Goal: Transaction & Acquisition: Book appointment/travel/reservation

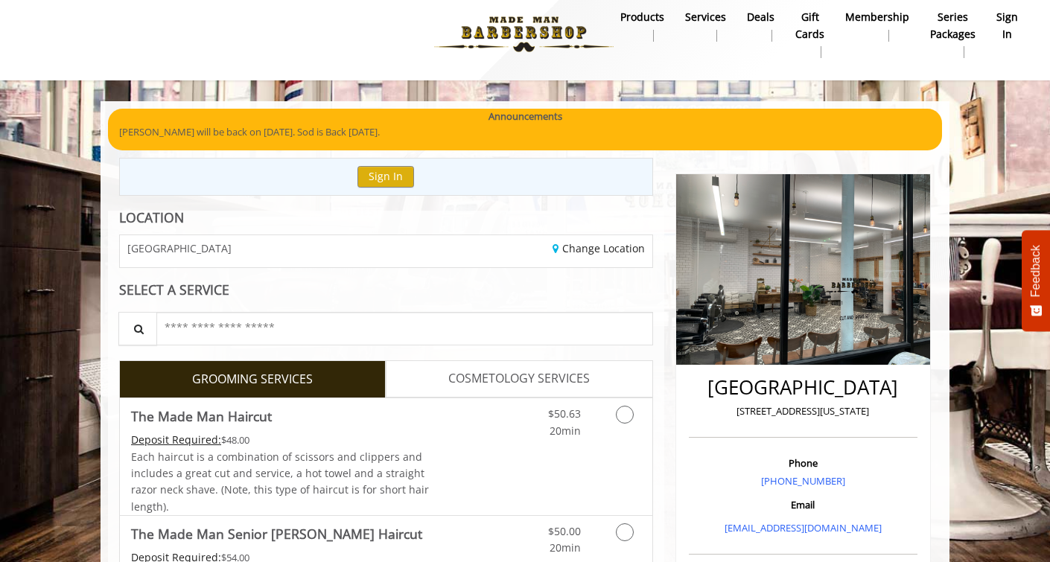
scroll to position [169, 0]
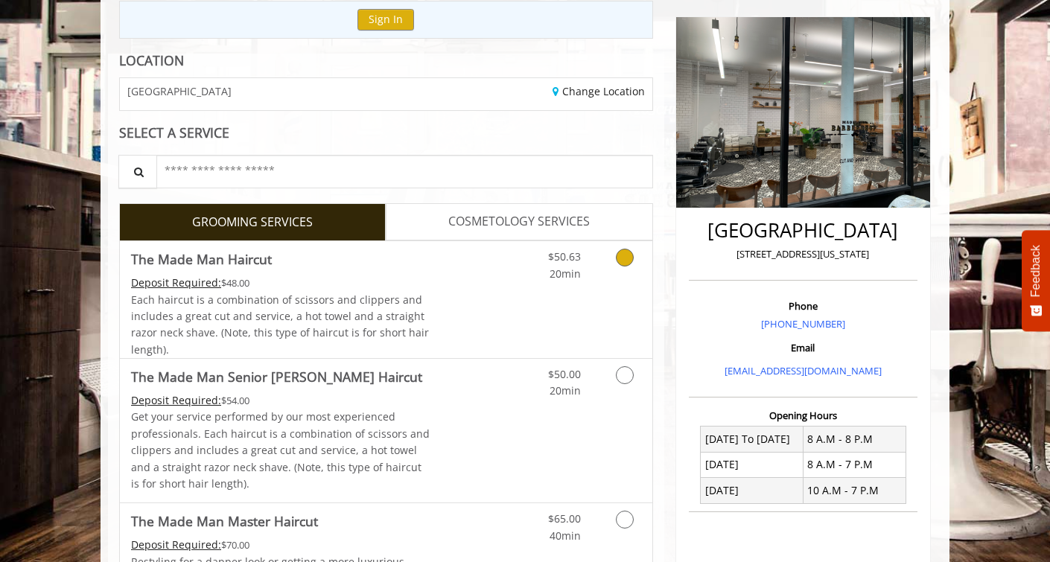
click at [627, 251] on icon "Grooming services" at bounding box center [625, 258] width 18 height 18
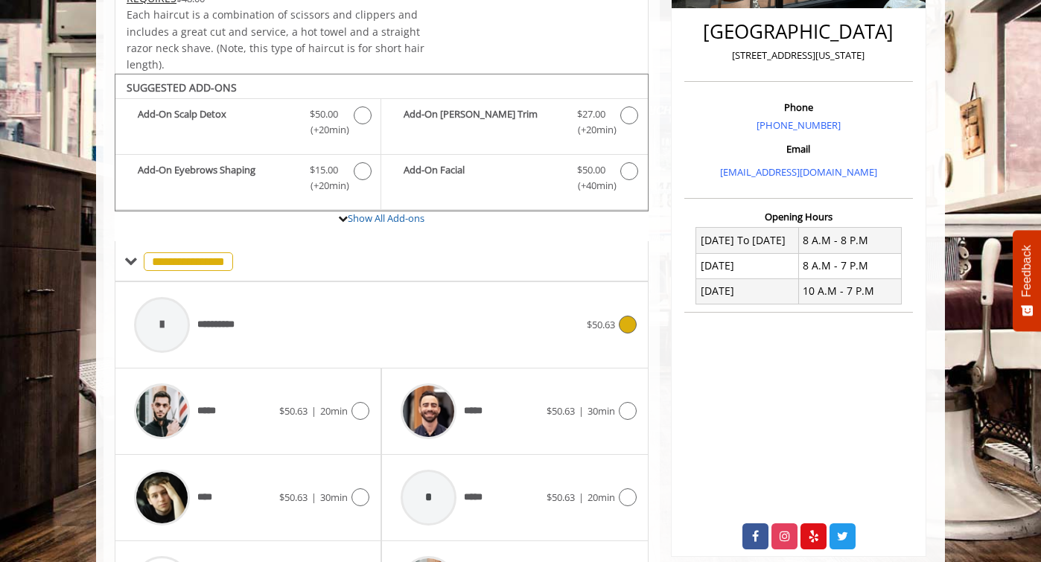
scroll to position [441, 0]
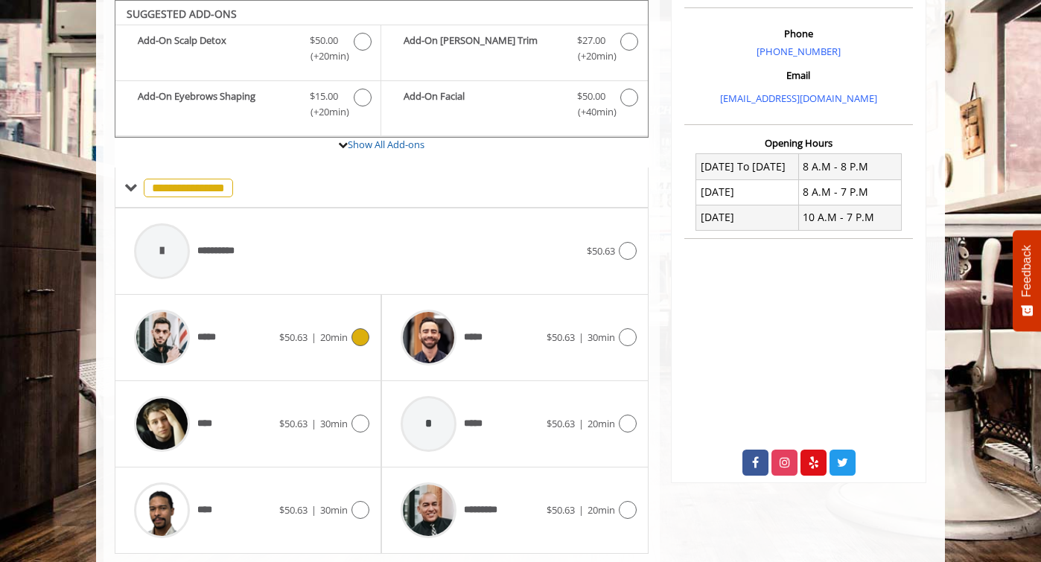
click at [360, 336] on icon at bounding box center [360, 337] width 18 height 18
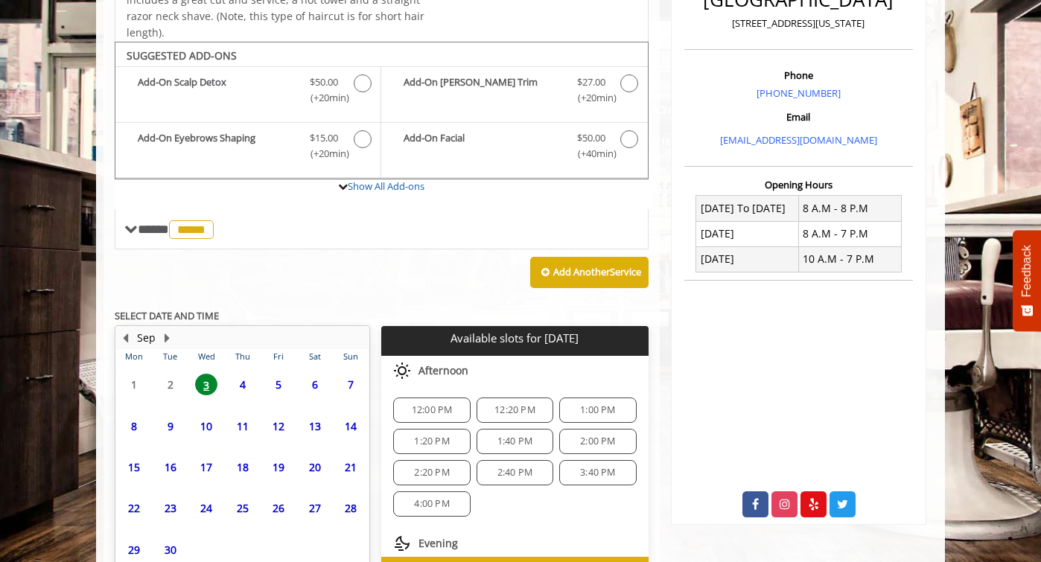
scroll to position [491, 0]
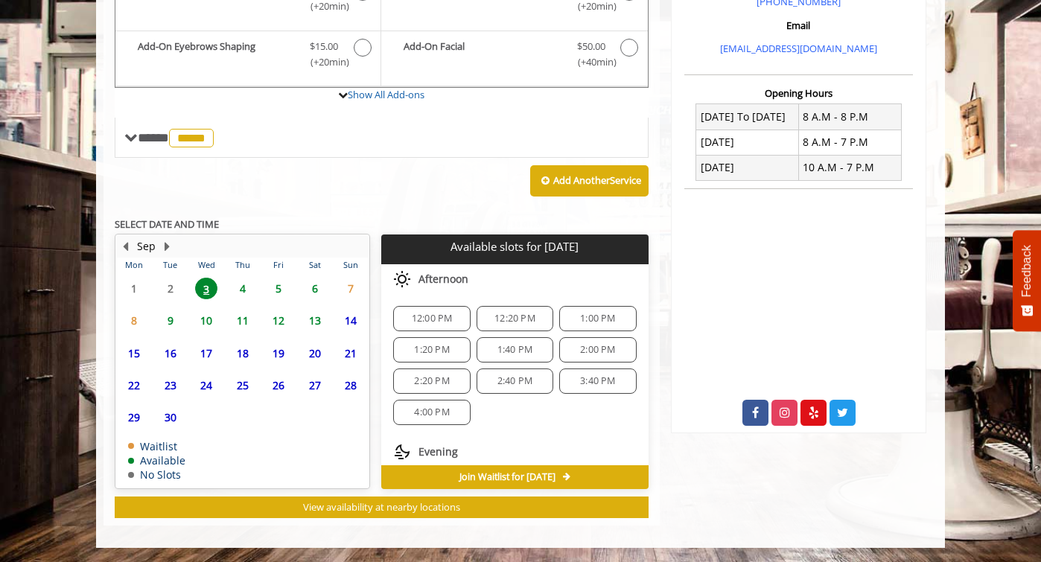
click at [316, 288] on span "6" at bounding box center [315, 289] width 22 height 22
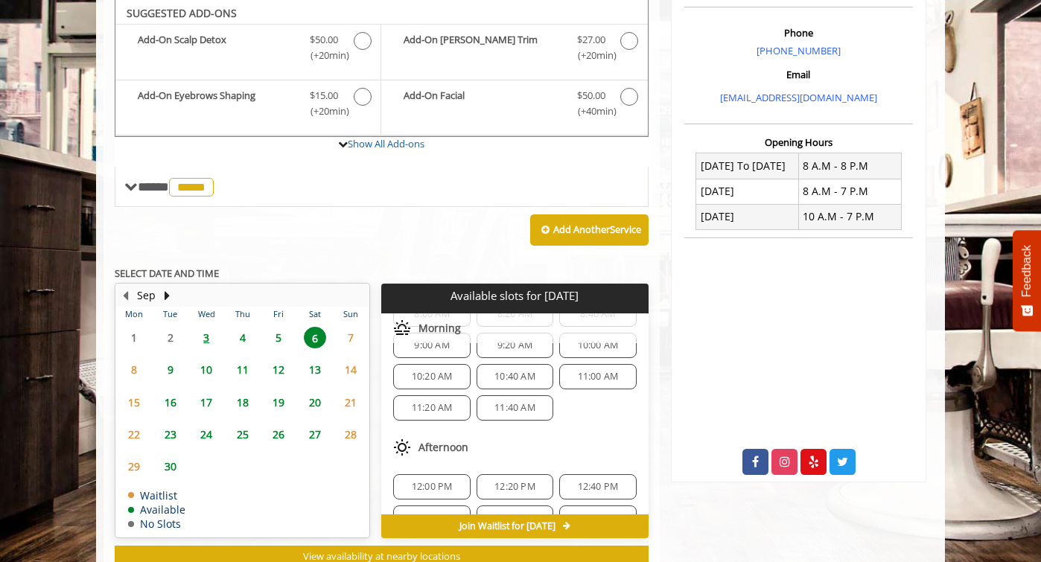
scroll to position [66, 0]
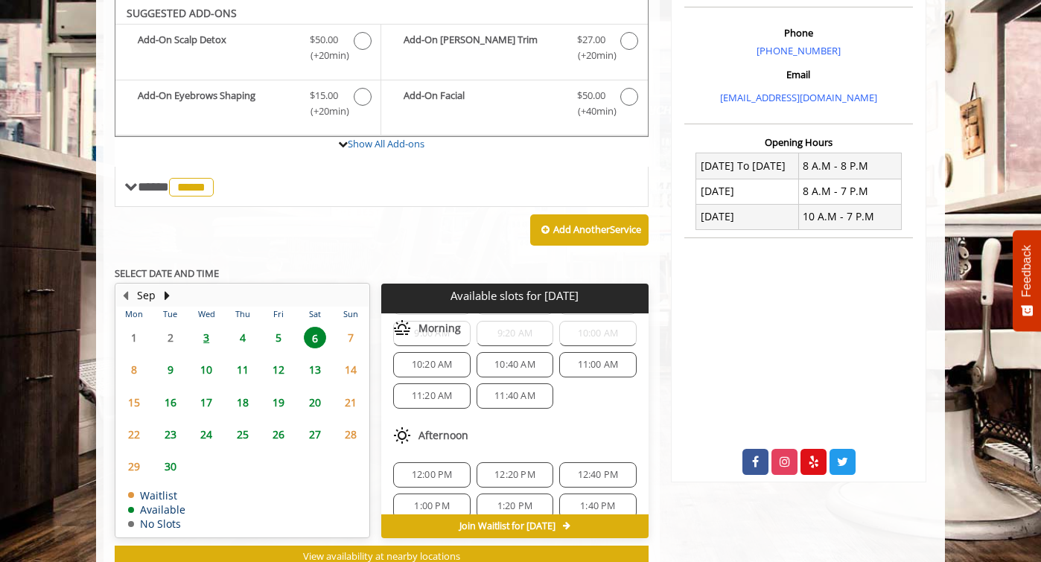
click at [506, 398] on span "11:40 AM" at bounding box center [514, 396] width 41 height 12
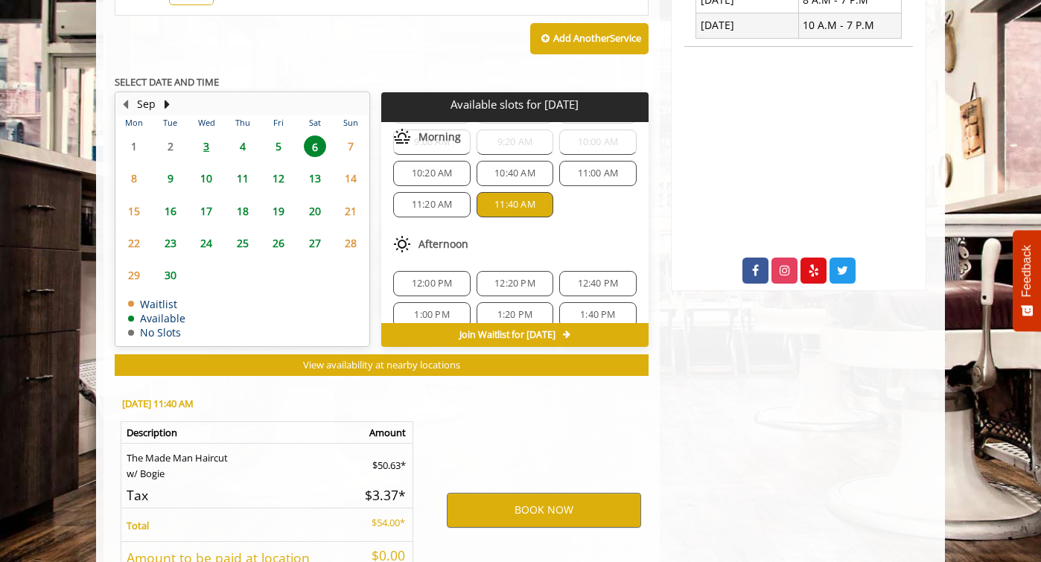
scroll to position [760, 0]
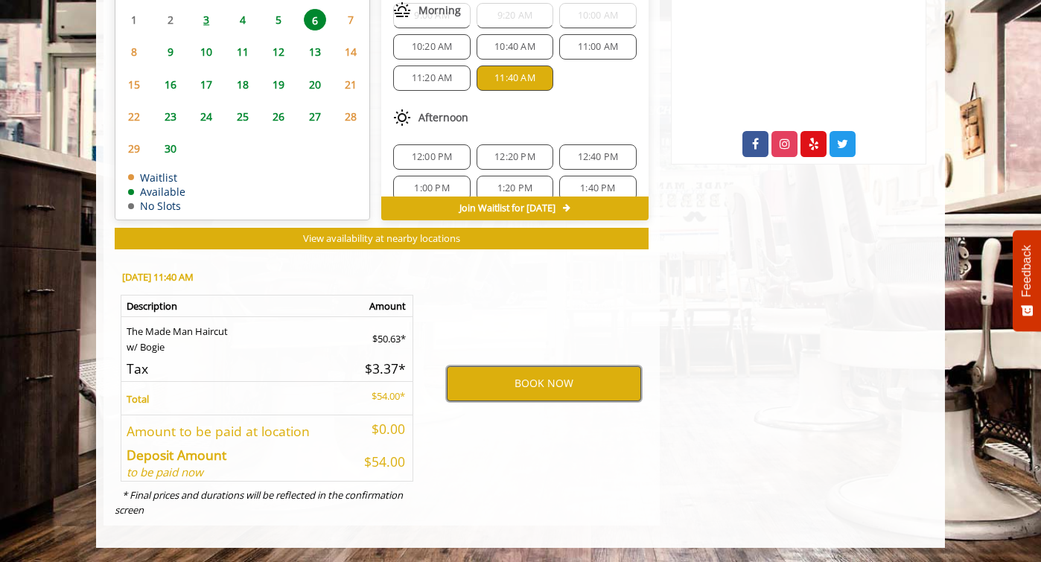
click at [506, 383] on button "BOOK NOW" at bounding box center [544, 383] width 194 height 34
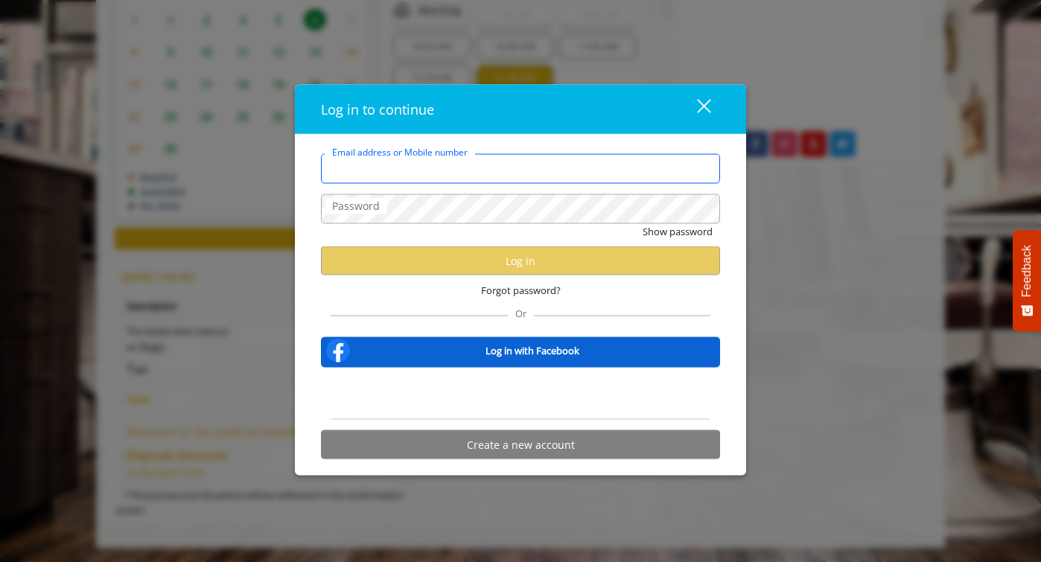
type input "**********"
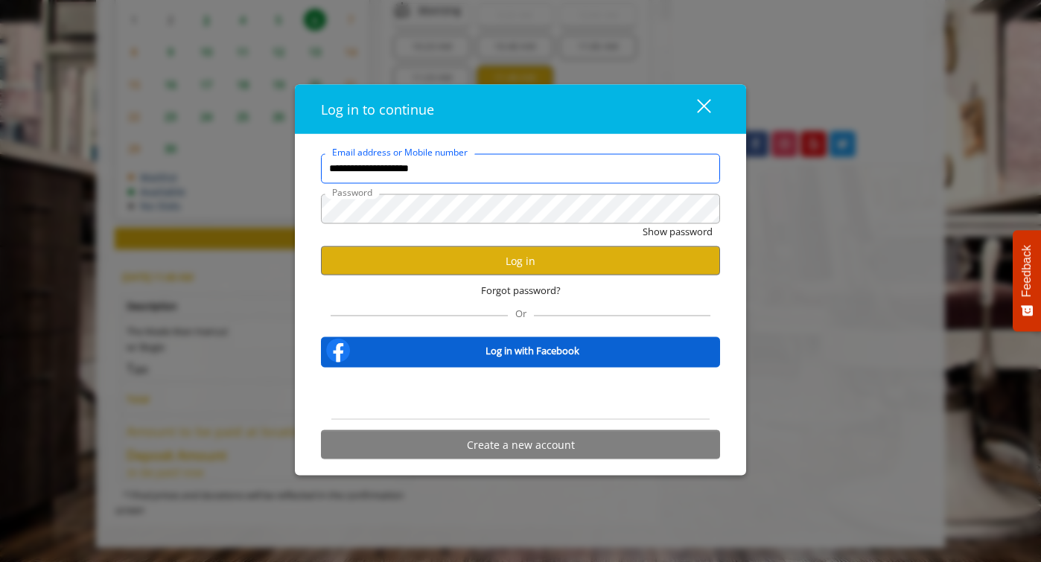
scroll to position [0, 0]
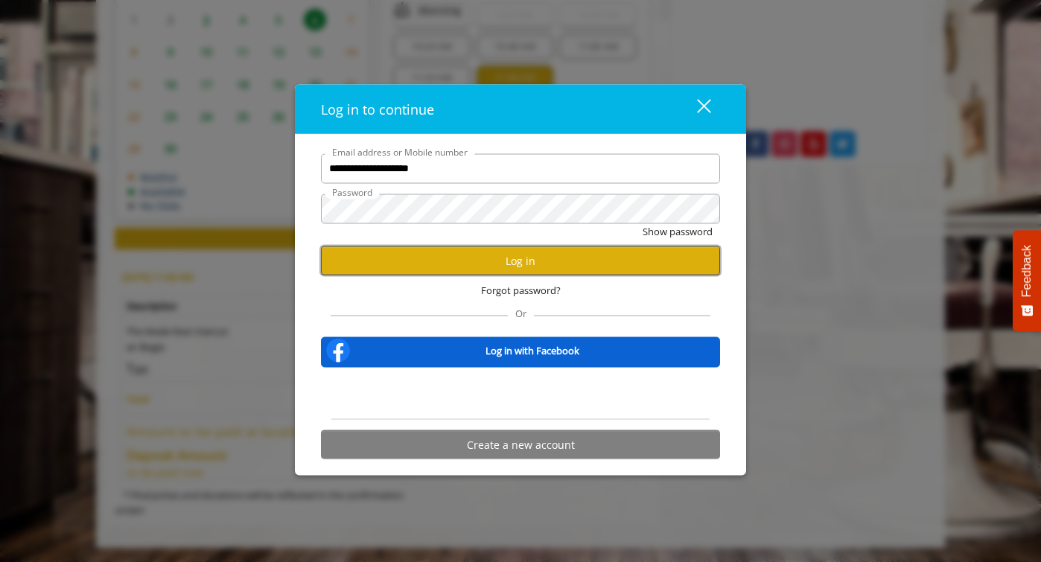
click at [474, 263] on button "Log in" at bounding box center [520, 260] width 399 height 29
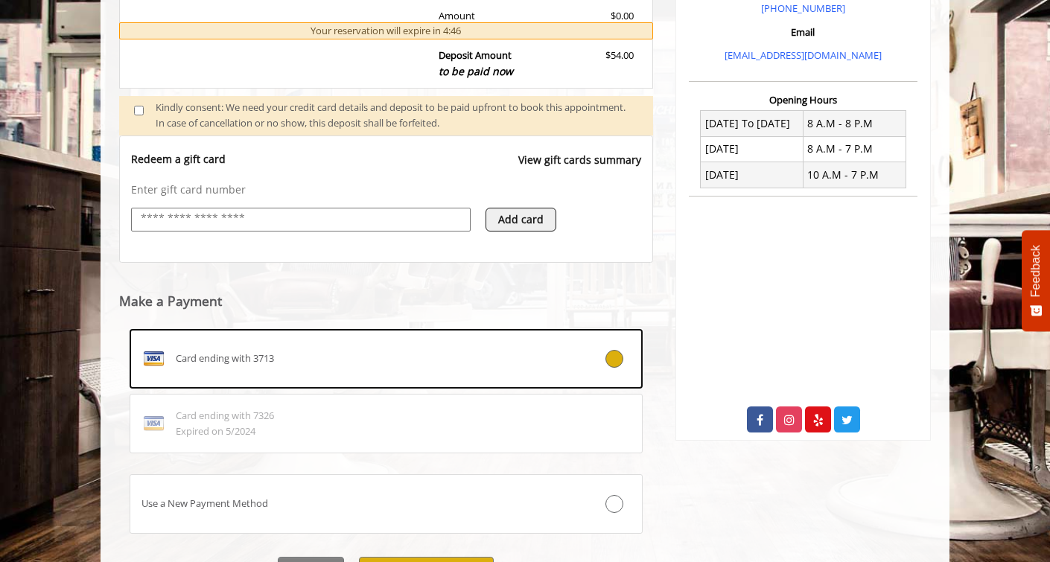
scroll to position [528, 0]
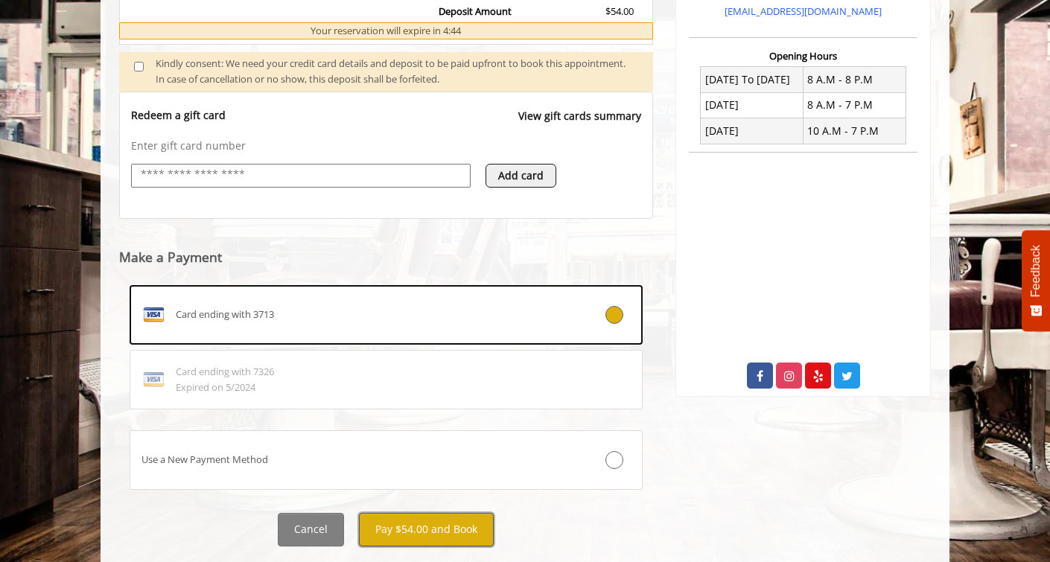
click at [420, 533] on button "Pay $54.00 and Book" at bounding box center [426, 529] width 135 height 33
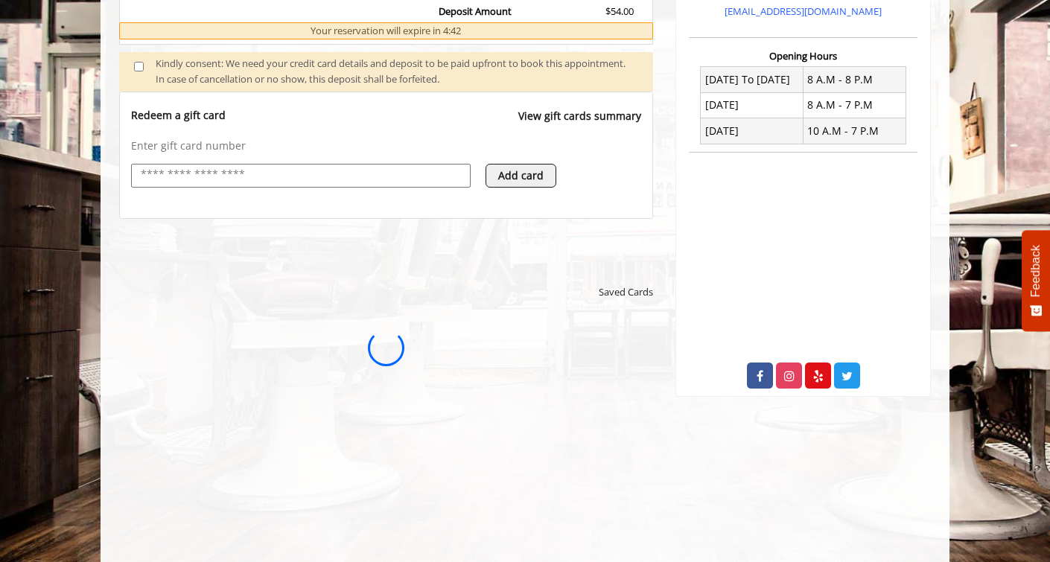
scroll to position [0, 0]
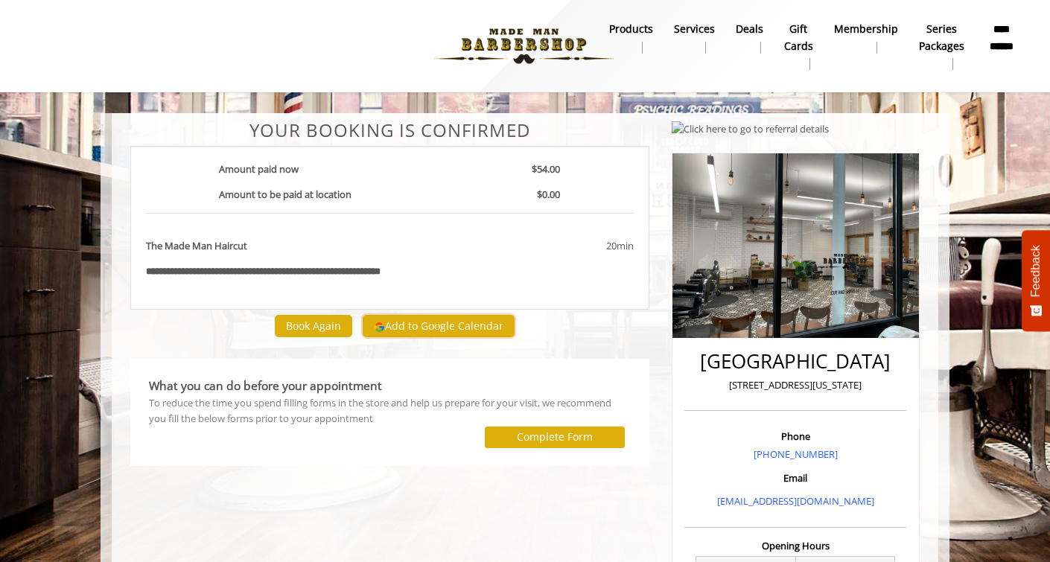
click at [394, 324] on button "Add to Google Calendar" at bounding box center [438, 326] width 152 height 22
